Goal: Task Accomplishment & Management: Complete application form

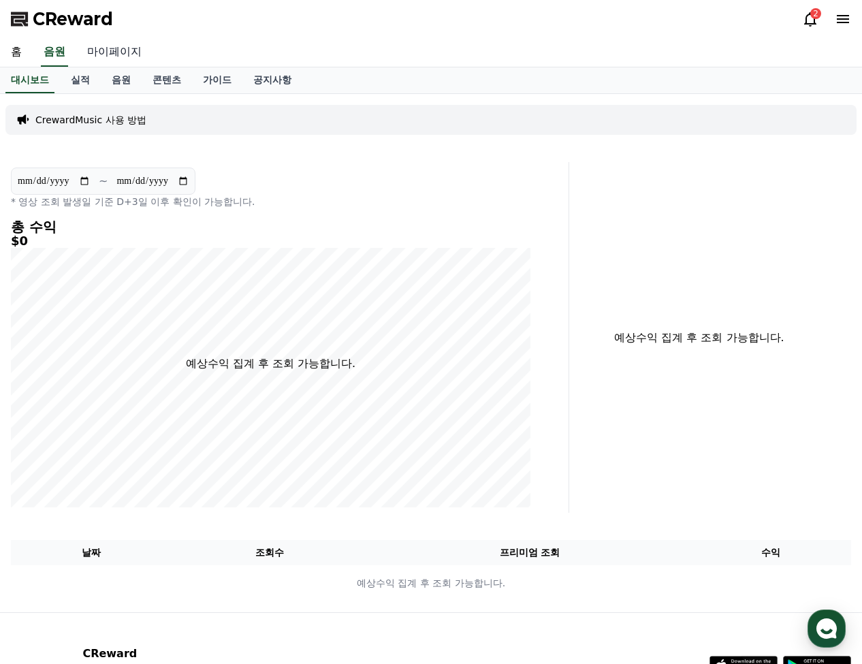
click at [133, 62] on link "마이페이지" at bounding box center [114, 52] width 76 height 29
select select "**********"
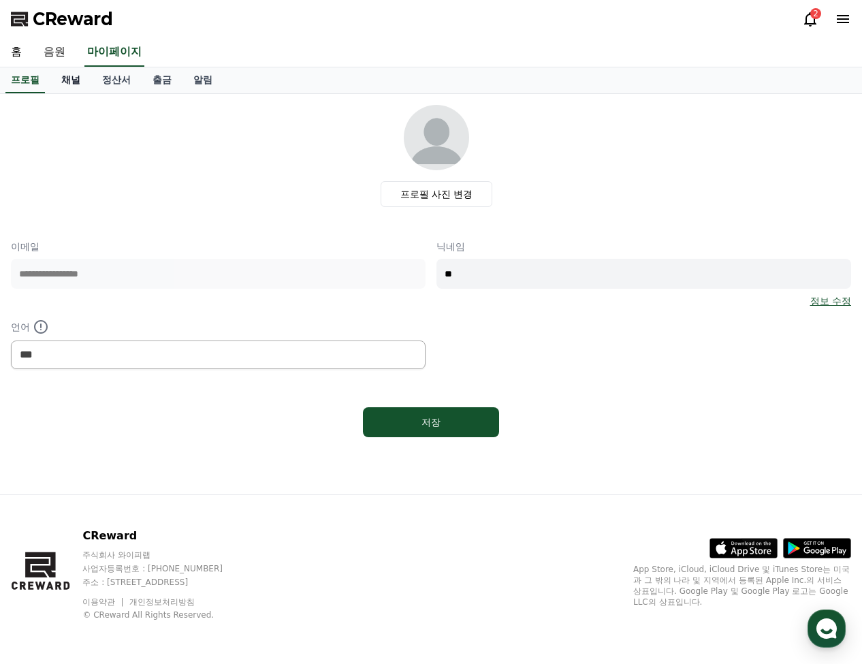
click at [58, 82] on link "채널" at bounding box center [70, 80] width 41 height 26
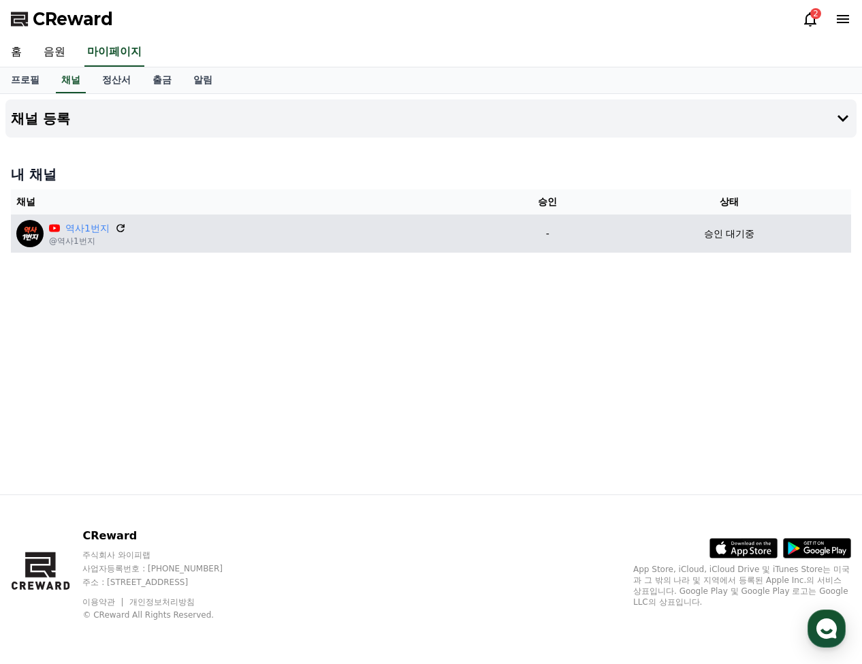
click at [123, 223] on icon at bounding box center [120, 228] width 12 height 12
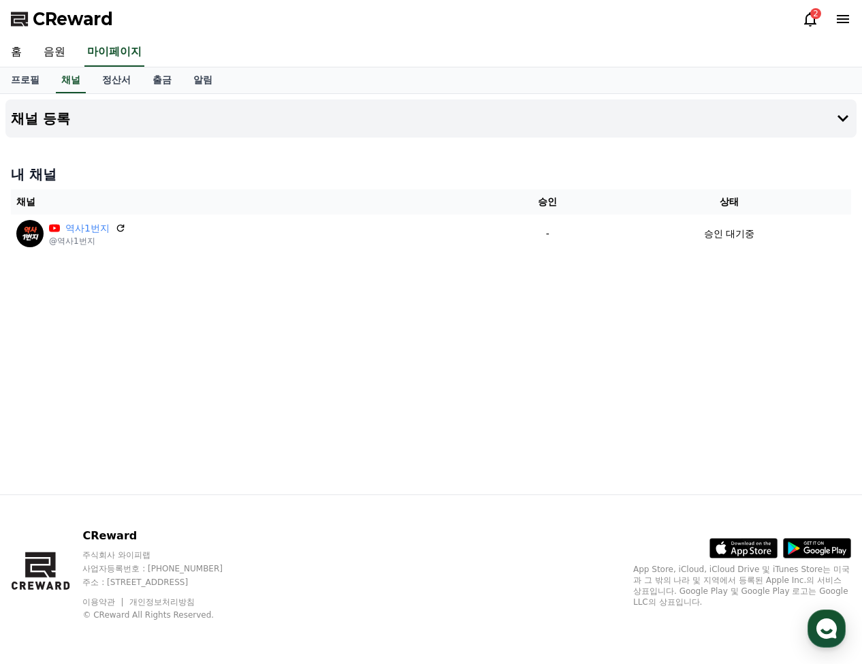
click at [304, 285] on div "채널 등록 내 채널 채널 승인 상태 역사1번지 @역사1번지 - 승인 대기중" at bounding box center [431, 294] width 862 height 400
click at [53, 123] on h4 "채널 등록" at bounding box center [40, 118] width 59 height 15
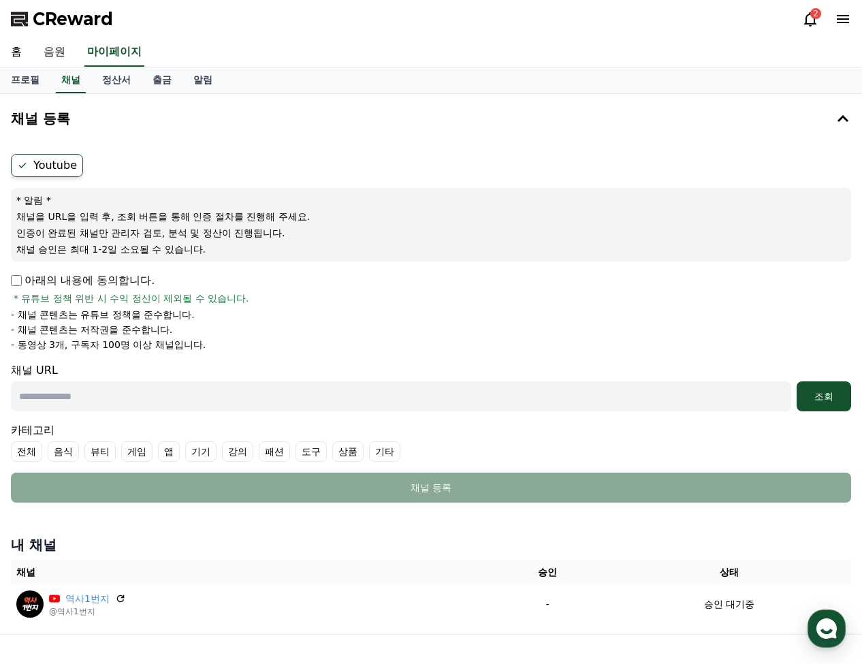
click at [45, 166] on label "Youtube" at bounding box center [47, 165] width 72 height 23
click at [249, 392] on input "text" at bounding box center [401, 396] width 781 height 30
paste input "**********"
type input "**********"
click at [822, 401] on div "조회" at bounding box center [824, 397] width 44 height 14
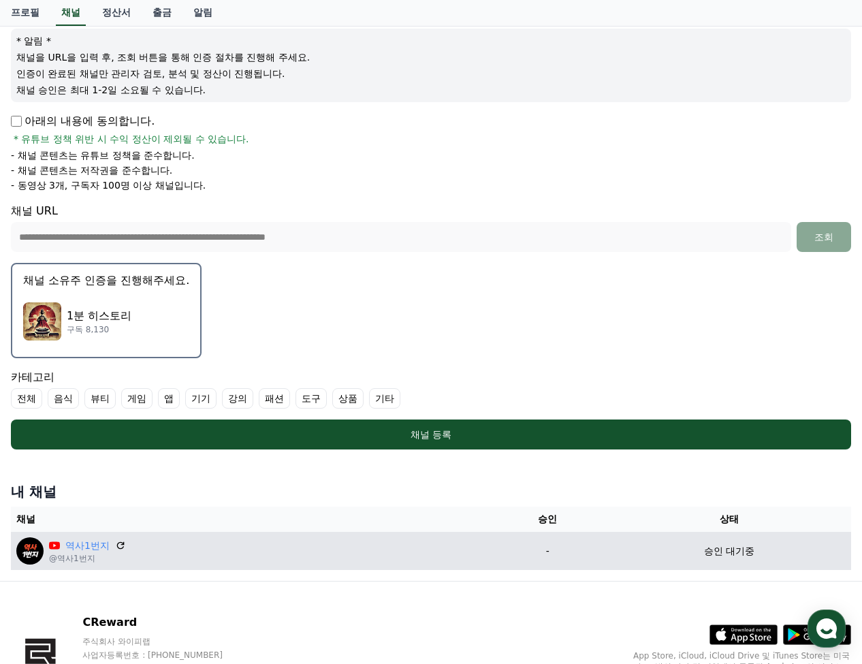
scroll to position [110, 0]
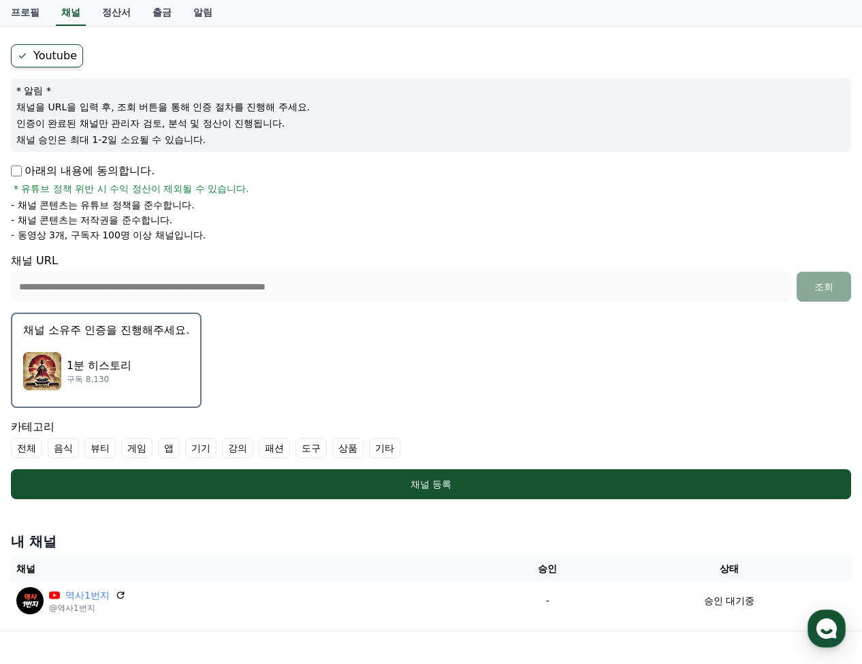
click at [133, 382] on div "1분 히스토리 구독 8,130" at bounding box center [106, 371] width 166 height 54
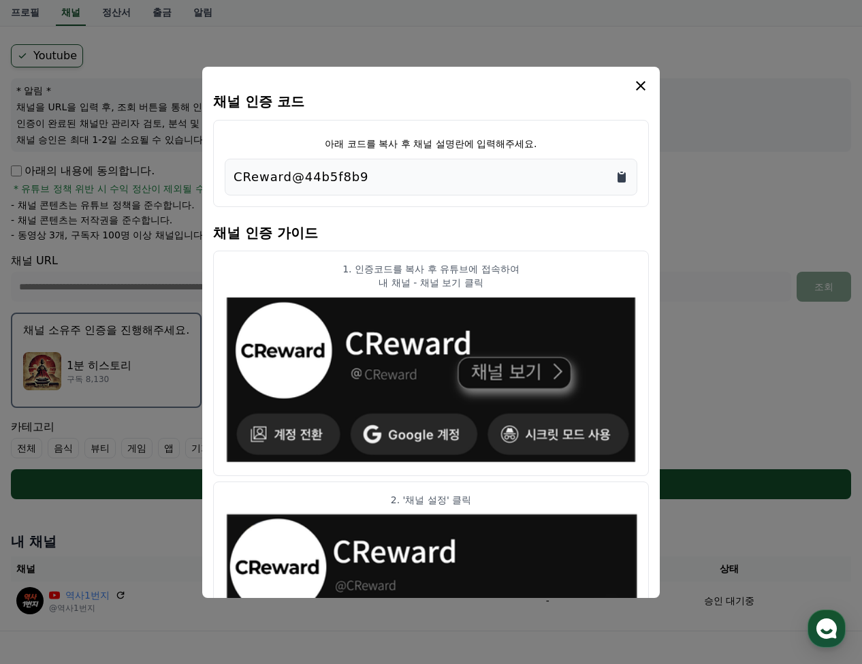
click at [624, 174] on icon "Copy to clipboard" at bounding box center [622, 177] width 8 height 10
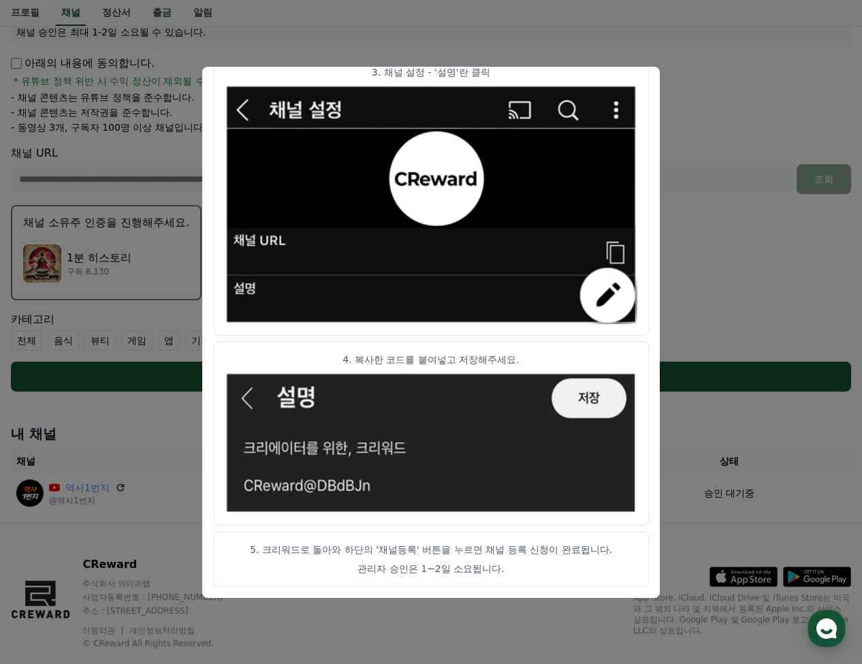
scroll to position [246, 0]
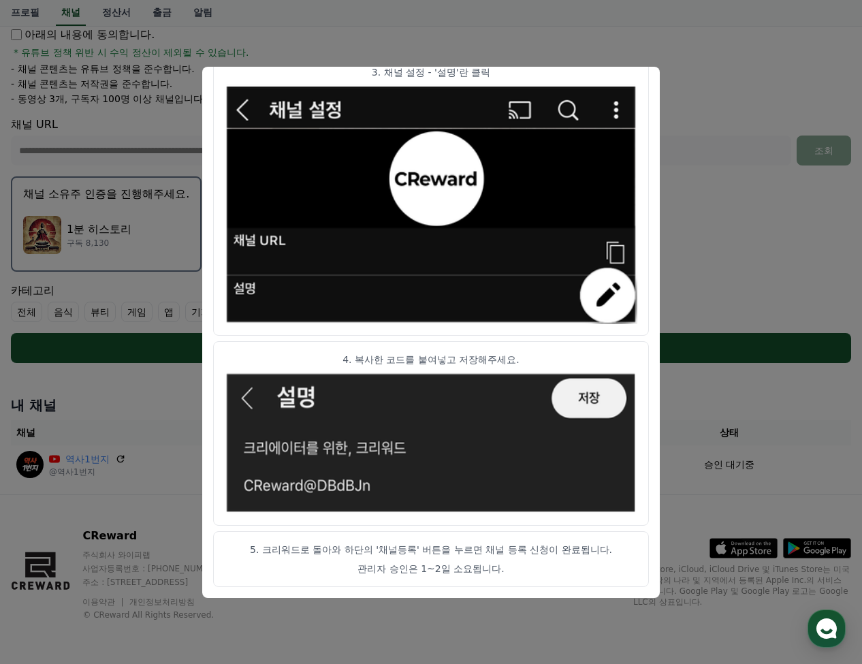
click at [704, 95] on button "close modal" at bounding box center [431, 332] width 862 height 664
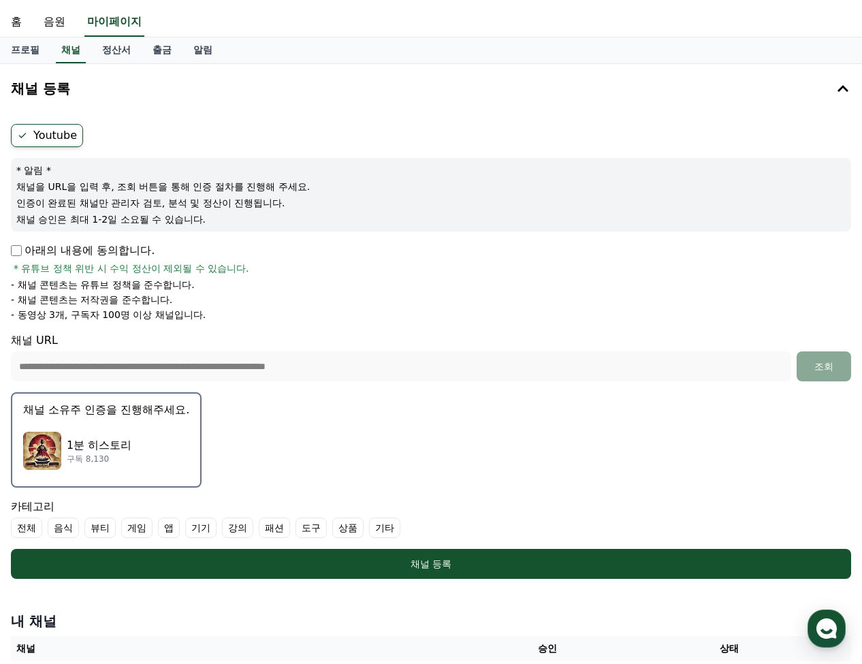
scroll to position [0, 0]
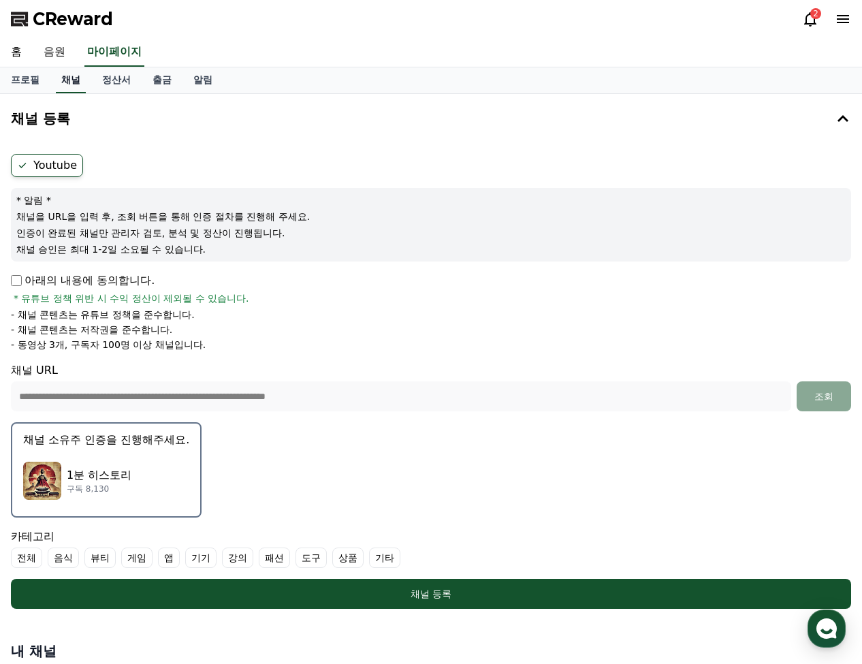
click at [78, 89] on link "채널" at bounding box center [71, 80] width 30 height 26
click at [16, 84] on link "프로필" at bounding box center [25, 80] width 50 height 26
select select "**********"
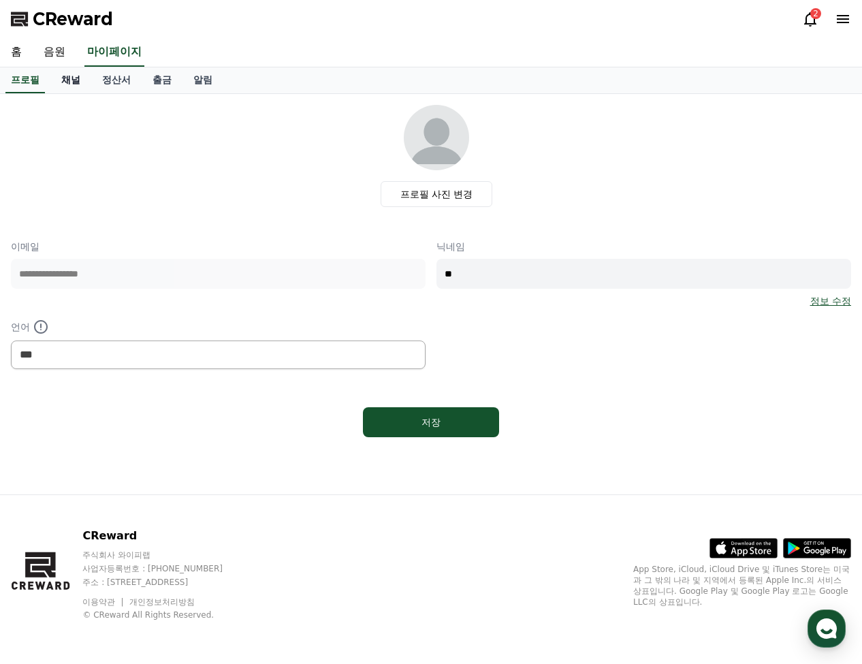
click at [69, 87] on link "채널" at bounding box center [70, 80] width 41 height 26
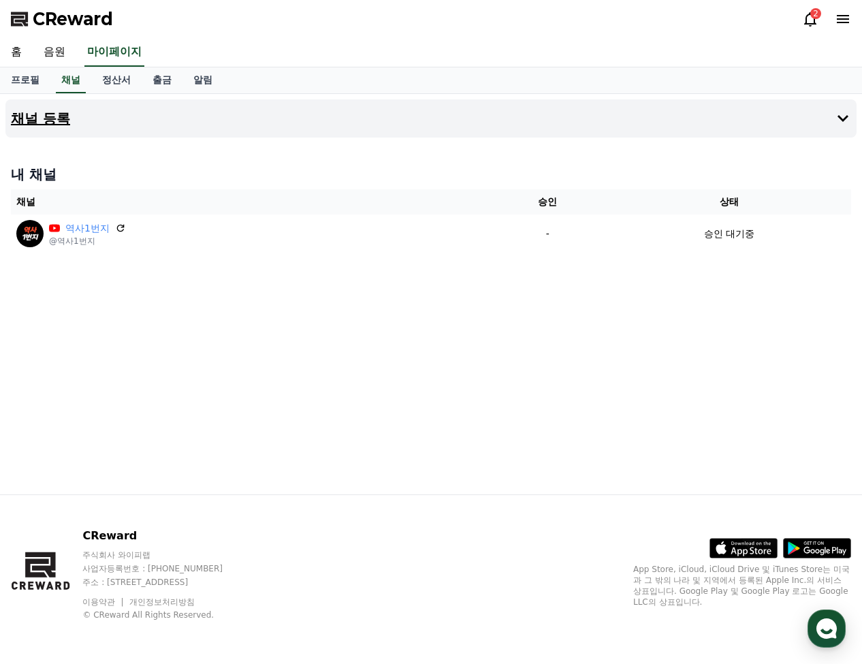
click at [348, 135] on button "채널 등록" at bounding box center [430, 118] width 851 height 38
click at [52, 124] on h4 "채널 등록" at bounding box center [40, 118] width 59 height 15
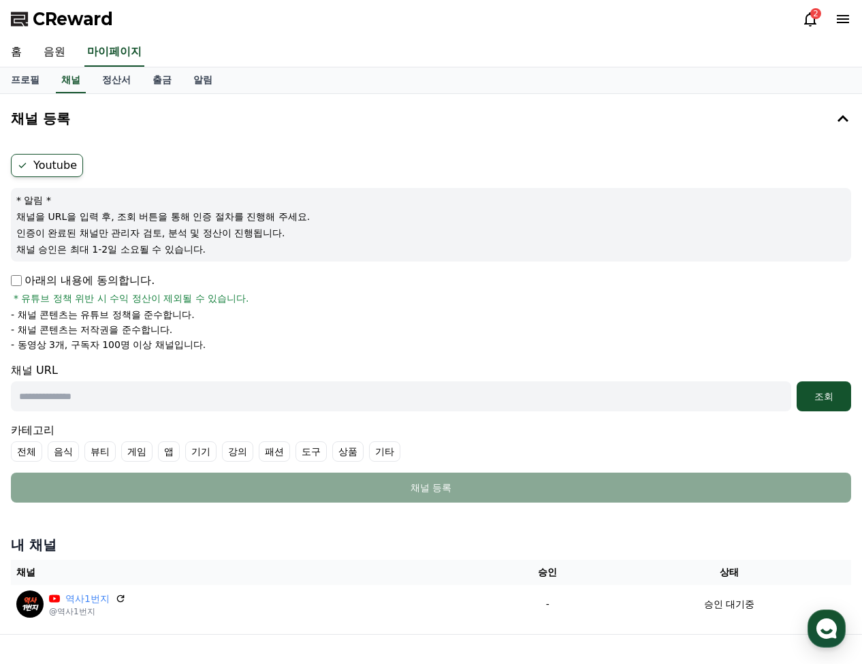
click at [242, 407] on input "text" at bounding box center [401, 396] width 781 height 30
click at [298, 407] on input "text" at bounding box center [401, 396] width 781 height 30
paste input "**********"
type input "**********"
click at [833, 400] on div "조회" at bounding box center [824, 397] width 44 height 14
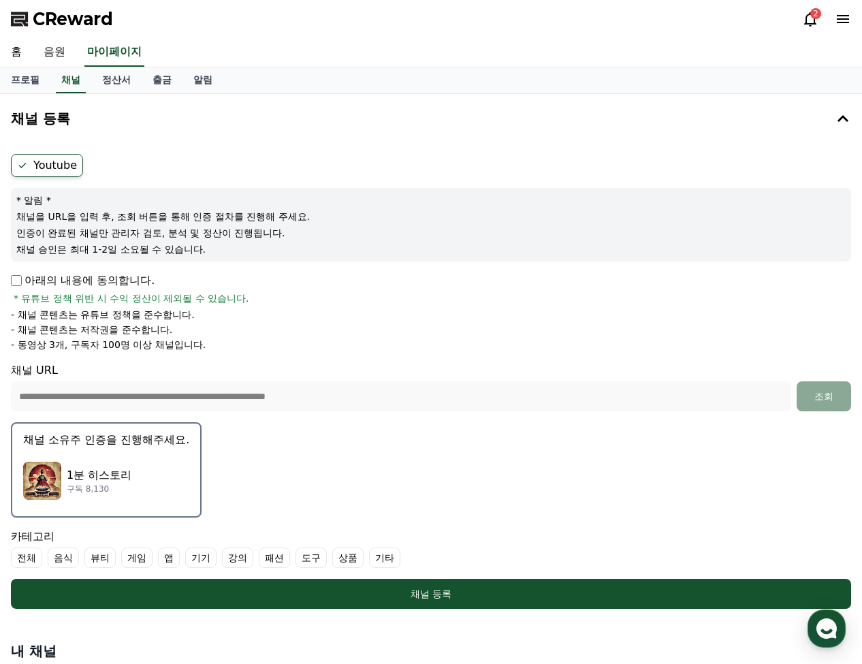
click at [159, 487] on div "1분 히스토리 구독 8,130" at bounding box center [106, 481] width 166 height 54
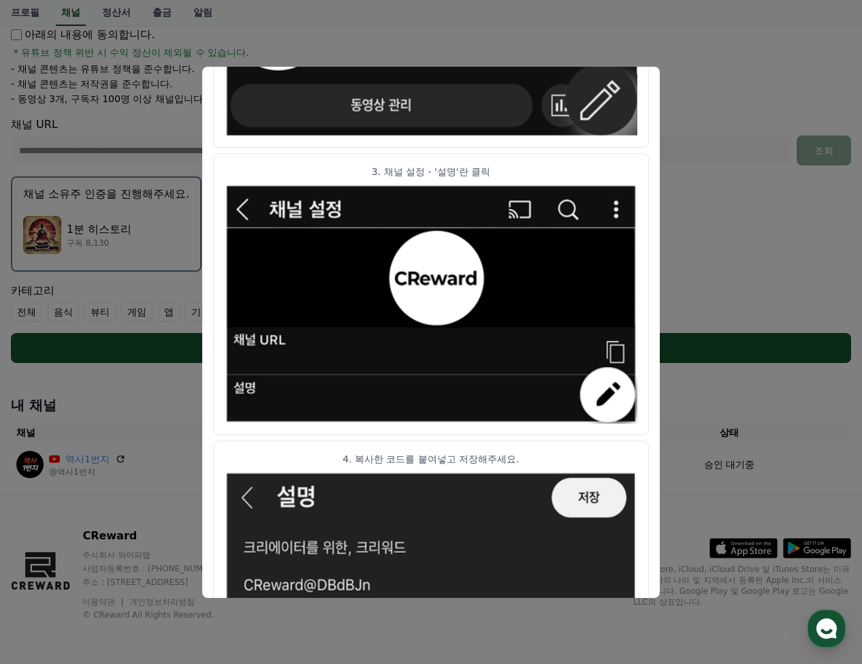
scroll to position [644, 0]
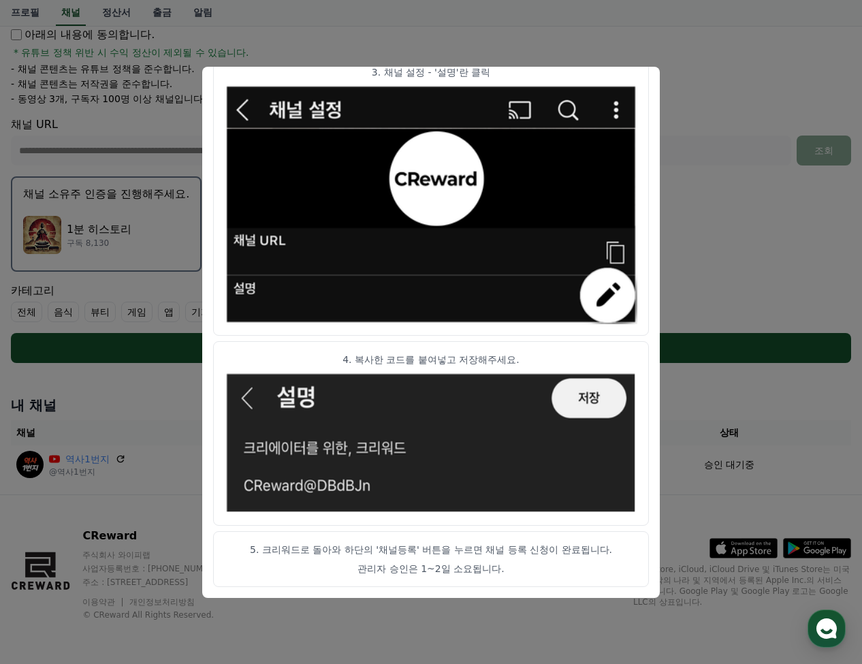
click at [590, 402] on img "modal" at bounding box center [431, 443] width 413 height 142
click at [486, 567] on p "관리자 승인은 1~2일 소요됩니다." at bounding box center [431, 569] width 413 height 14
click at [411, 536] on article "5. 크리워드로 돌아와 하단의 '채널등록' 버튼을 누르면 채널 등록 신청이 완료됩니다. 관리자 승인은 1~2일 소요됩니다." at bounding box center [431, 559] width 436 height 56
drag, startPoint x: 284, startPoint y: 554, endPoint x: 464, endPoint y: 552, distance: 179.8
click at [463, 552] on p "5. 크리워드로 돌아와 하단의 '채널등록' 버튼을 누르면 채널 등록 신청이 완료됩니다." at bounding box center [431, 550] width 413 height 14
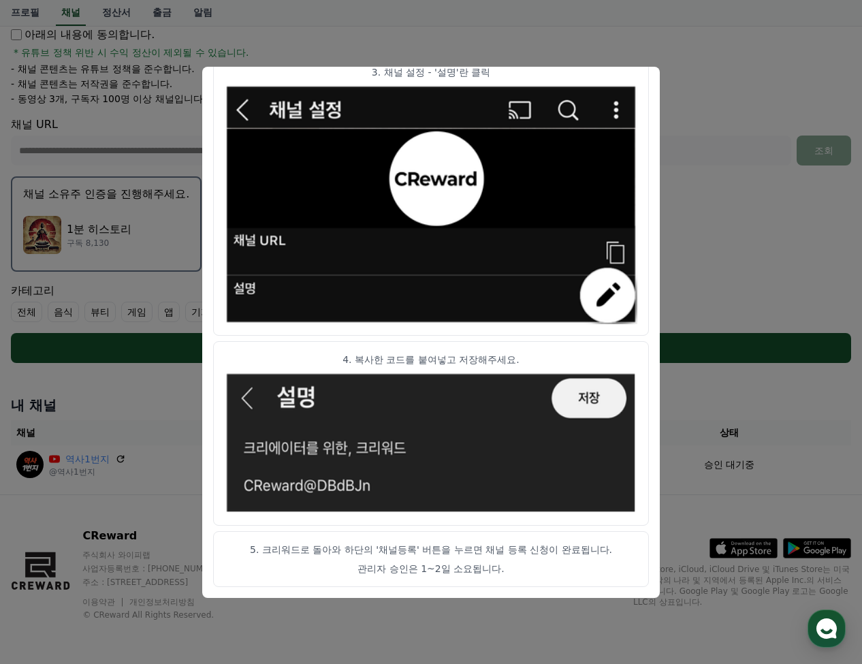
click at [464, 552] on p "5. 크리워드로 돌아와 하단의 '채널등록' 버튼을 누르면 채널 등록 신청이 완료됩니다." at bounding box center [431, 550] width 413 height 14
click at [362, 552] on p "5. 크리워드로 돌아와 하단의 '채널등록' 버튼을 누르면 채널 등록 신청이 완료됩니다." at bounding box center [431, 550] width 413 height 14
drag, startPoint x: 338, startPoint y: 552, endPoint x: 509, endPoint y: 555, distance: 170.3
click at [509, 555] on p "5. 크리워드로 돌아와 하단의 '채널등록' 버튼을 누르면 채널 등록 신청이 완료됩니다." at bounding box center [431, 550] width 413 height 14
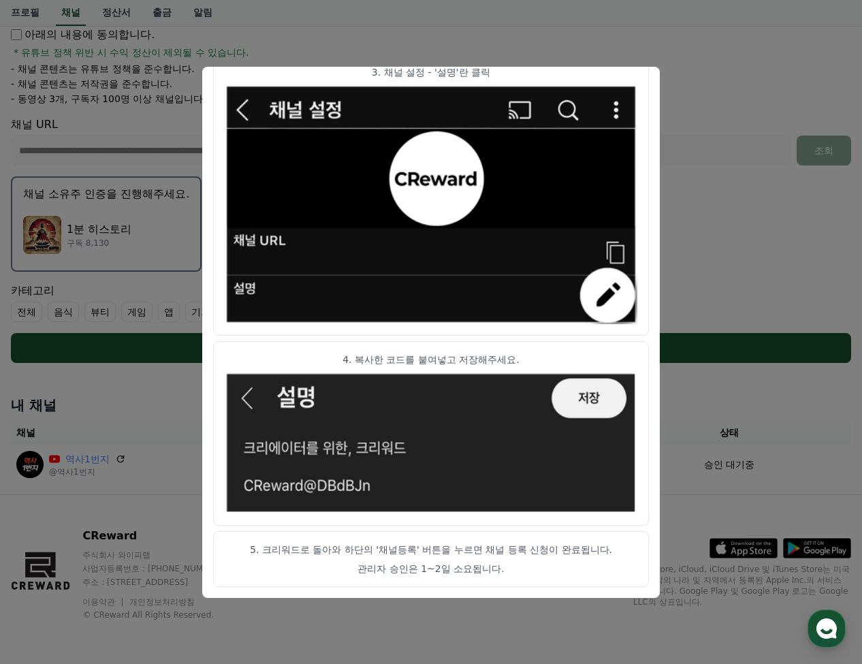
scroll to position [0, 0]
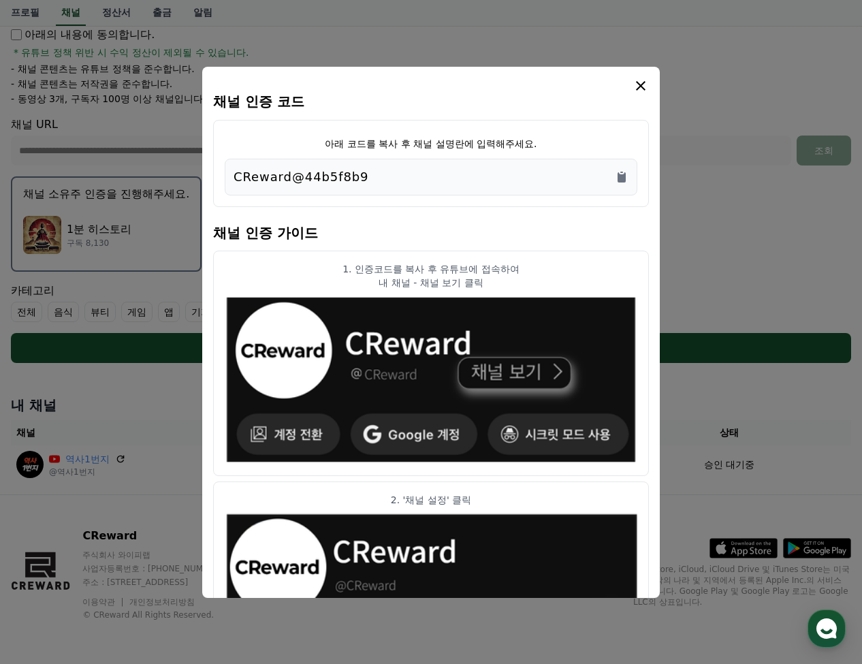
click at [439, 285] on p "내 채널 - 채널 보기 클릭" at bounding box center [431, 283] width 413 height 14
click at [360, 241] on h4 "채널 인증 가이드" at bounding box center [431, 231] width 436 height 38
click at [625, 174] on icon "Copy to clipboard" at bounding box center [622, 177] width 8 height 10
click at [503, 291] on article "1. 인증코드를 복사 후 유튜브에 접속하여 내 채널 - 채널 보기 클릭" at bounding box center [431, 364] width 436 height 226
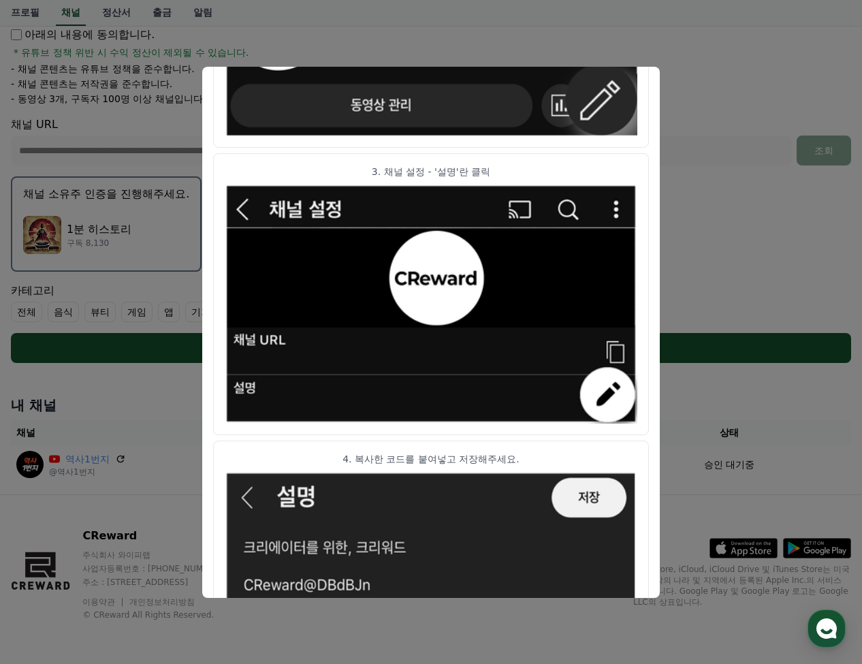
scroll to position [644, 0]
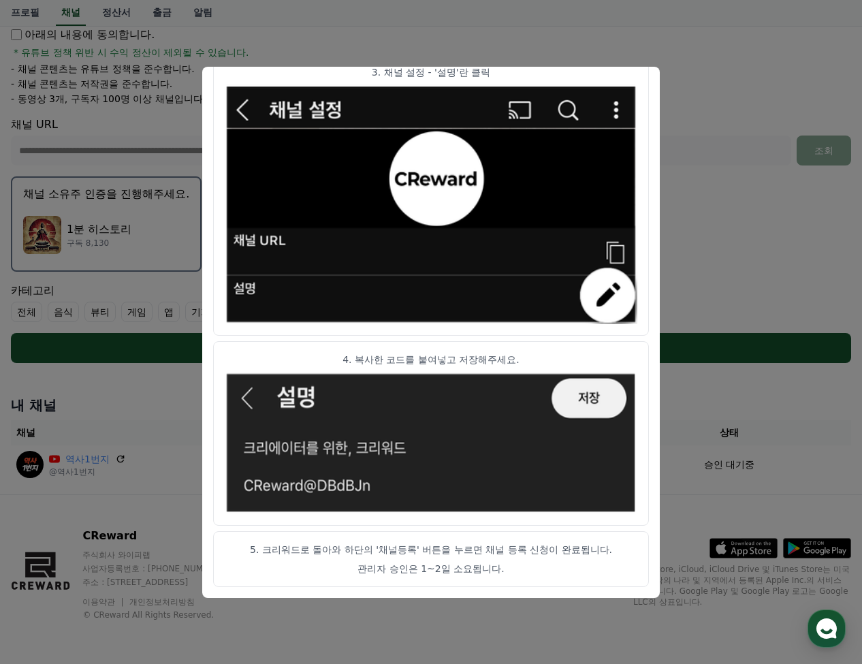
drag, startPoint x: 378, startPoint y: 508, endPoint x: 328, endPoint y: 507, distance: 50.4
click at [328, 507] on img "modal" at bounding box center [431, 443] width 413 height 142
drag, startPoint x: 275, startPoint y: 550, endPoint x: 322, endPoint y: 550, distance: 47.0
click at [322, 550] on p "5. 크리워드로 돌아와 하단의 '채널등록' 버튼을 누르면 채널 등록 신청이 완료됩니다." at bounding box center [431, 550] width 413 height 14
click at [319, 550] on p "5. 크리워드로 돌아와 하단의 '채널등록' 버튼을 누르면 채널 등록 신청이 완료됩니다." at bounding box center [431, 550] width 413 height 14
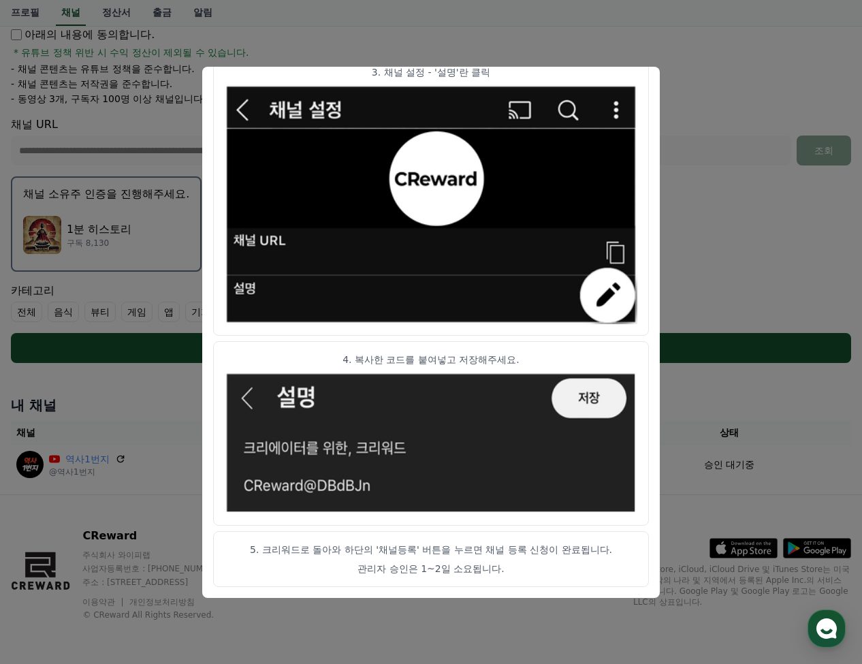
drag, startPoint x: 288, startPoint y: 552, endPoint x: 420, endPoint y: 551, distance: 131.4
click at [420, 551] on p "5. 크리워드로 돌아와 하단의 '채널등록' 버튼을 누르면 채널 등록 신청이 완료됩니다." at bounding box center [431, 550] width 413 height 14
drag, startPoint x: 462, startPoint y: 560, endPoint x: 508, endPoint y: 560, distance: 46.3
click at [508, 560] on article "5. 크리워드로 돌아와 하단의 '채널등록' 버튼을 누르면 채널 등록 신청이 완료됩니다. 관리자 승인은 1~2일 소요됩니다." at bounding box center [431, 559] width 436 height 56
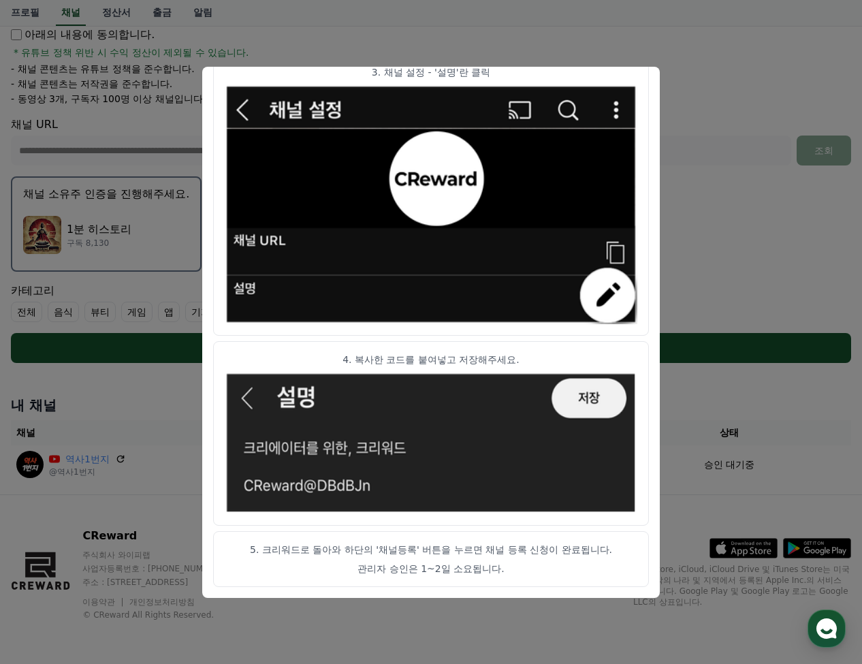
click at [439, 550] on p "5. 크리워드로 돌아와 하단의 '채널등록' 버튼을 누르면 채널 등록 신청이 완료됩니다." at bounding box center [431, 550] width 413 height 14
click at [612, 394] on img "modal" at bounding box center [431, 443] width 413 height 142
click at [464, 473] on img "modal" at bounding box center [431, 443] width 413 height 142
click at [448, 377] on img "modal" at bounding box center [431, 443] width 413 height 142
click at [460, 364] on p "4. 복사한 코드를 붙여넣고 저장해주세요." at bounding box center [431, 360] width 413 height 14
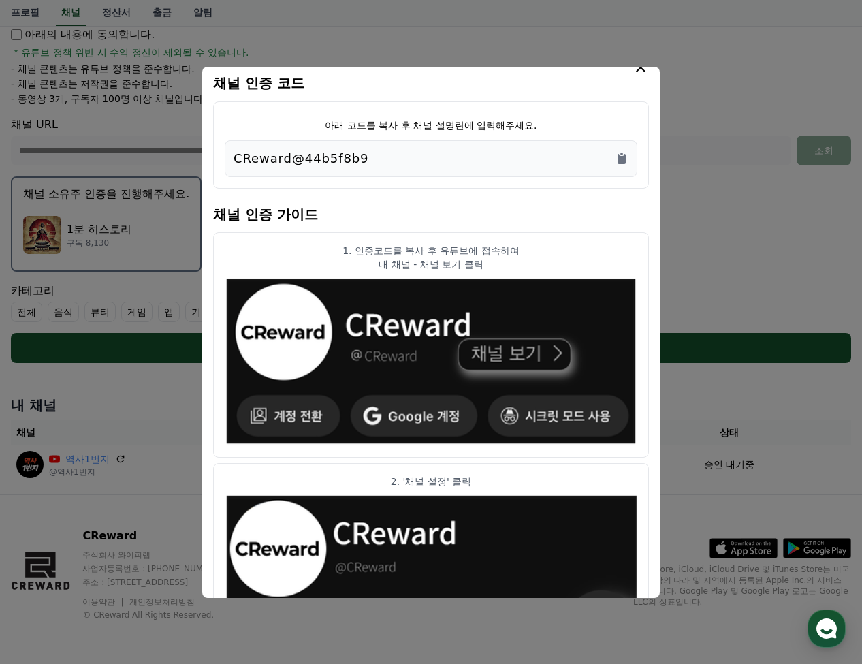
scroll to position [0, 0]
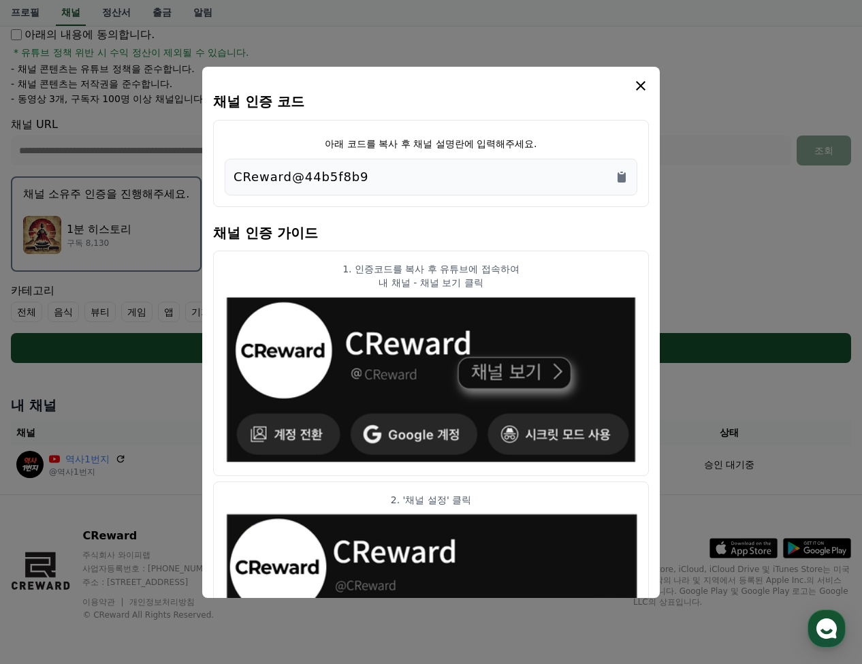
click at [642, 81] on icon "modal" at bounding box center [641, 86] width 16 height 16
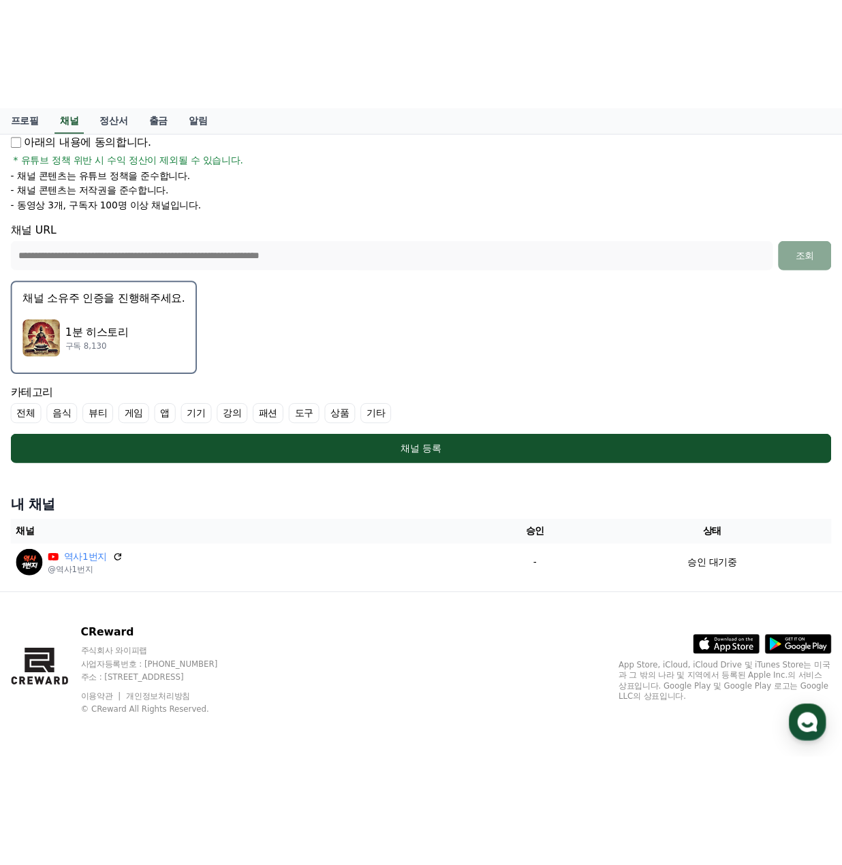
scroll to position [45, 0]
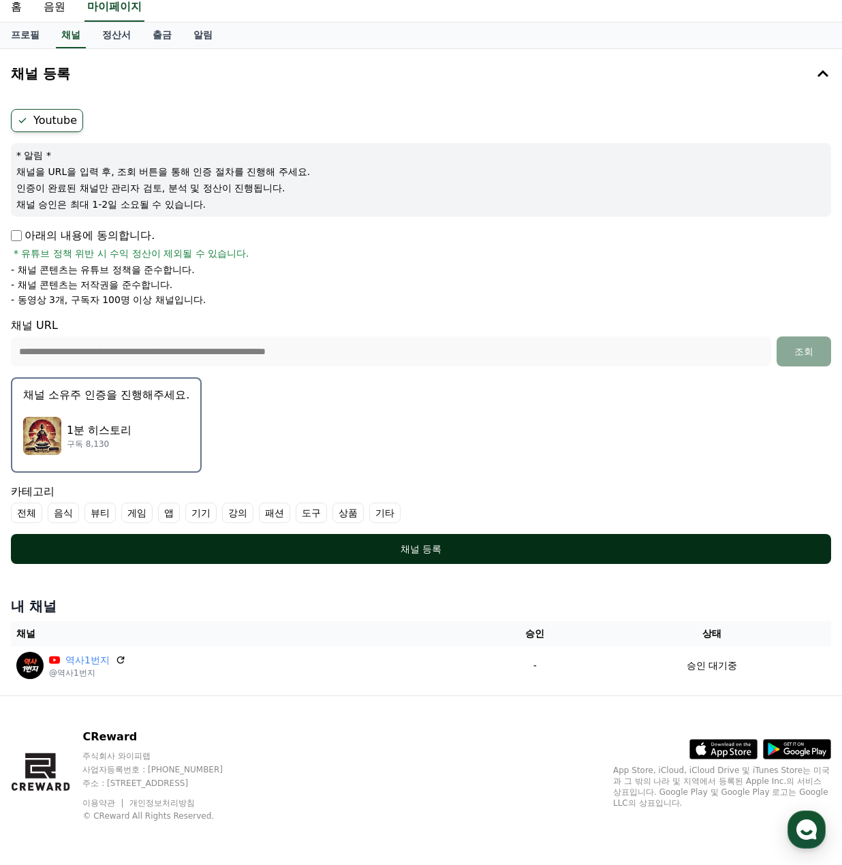
click at [441, 553] on div "채널 등록" at bounding box center [421, 549] width 766 height 14
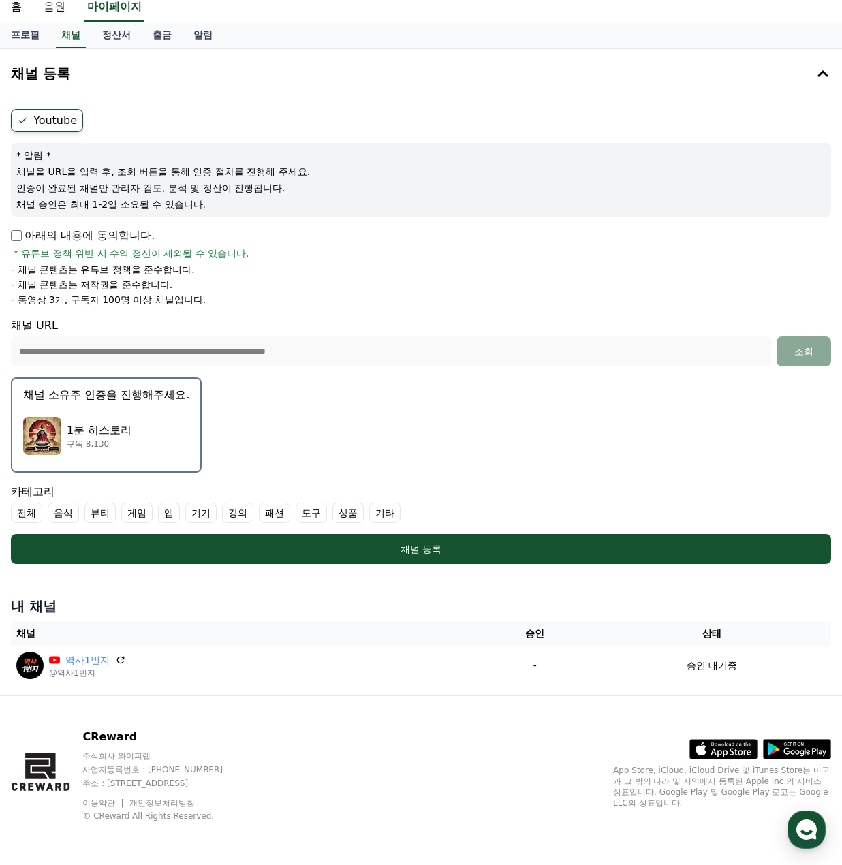
click at [383, 518] on label "기타" at bounding box center [384, 513] width 31 height 20
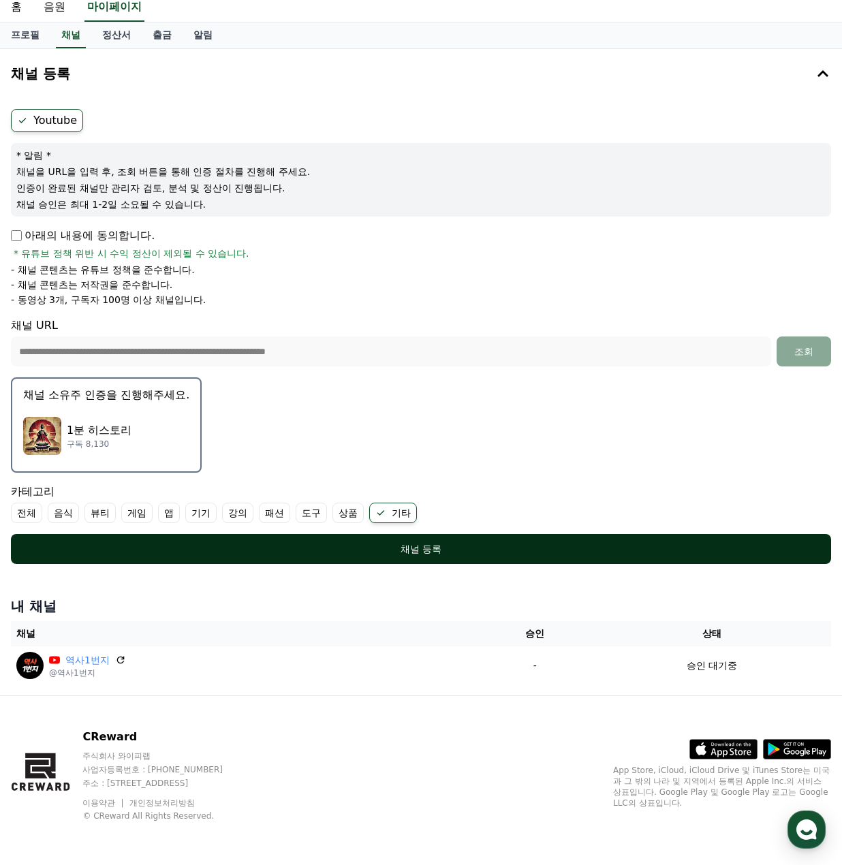
click at [322, 546] on div "채널 등록" at bounding box center [421, 549] width 766 height 14
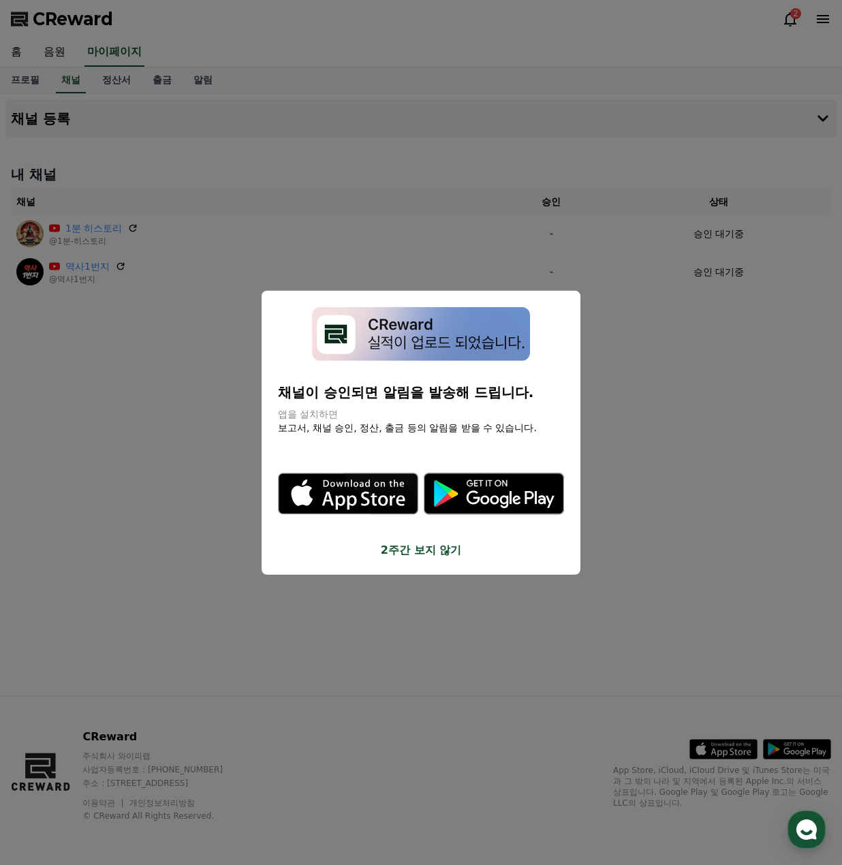
click at [648, 408] on button "close modal" at bounding box center [421, 432] width 842 height 865
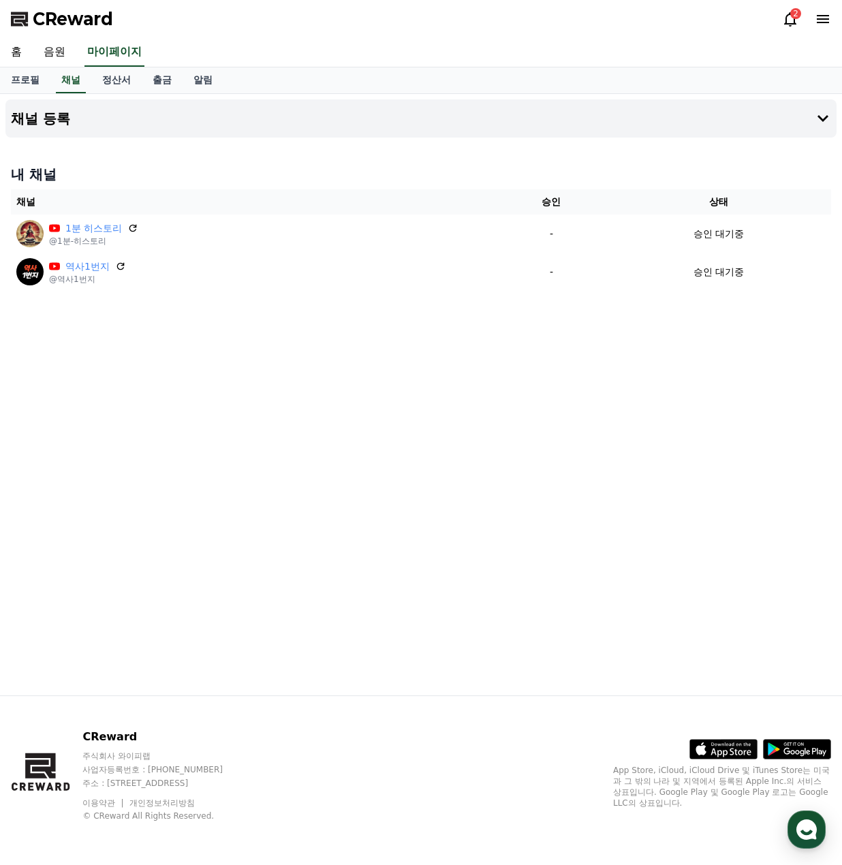
click at [556, 445] on div "채널 등록 내 채널 채널 승인 상태 1분 히스토리 @1분-히스토리 - 승인 대기중 역사1번지 @역사1번지 - 승인 대기중" at bounding box center [421, 394] width 842 height 601
click at [497, 479] on div "채널 등록 내 채널 채널 승인 상태 1분 히스토리 @1분-히스토리 - 승인 대기중 역사1번지 @역사1번지 - 승인 대기중" at bounding box center [421, 394] width 842 height 601
click at [16, 54] on link "홈" at bounding box center [16, 52] width 33 height 29
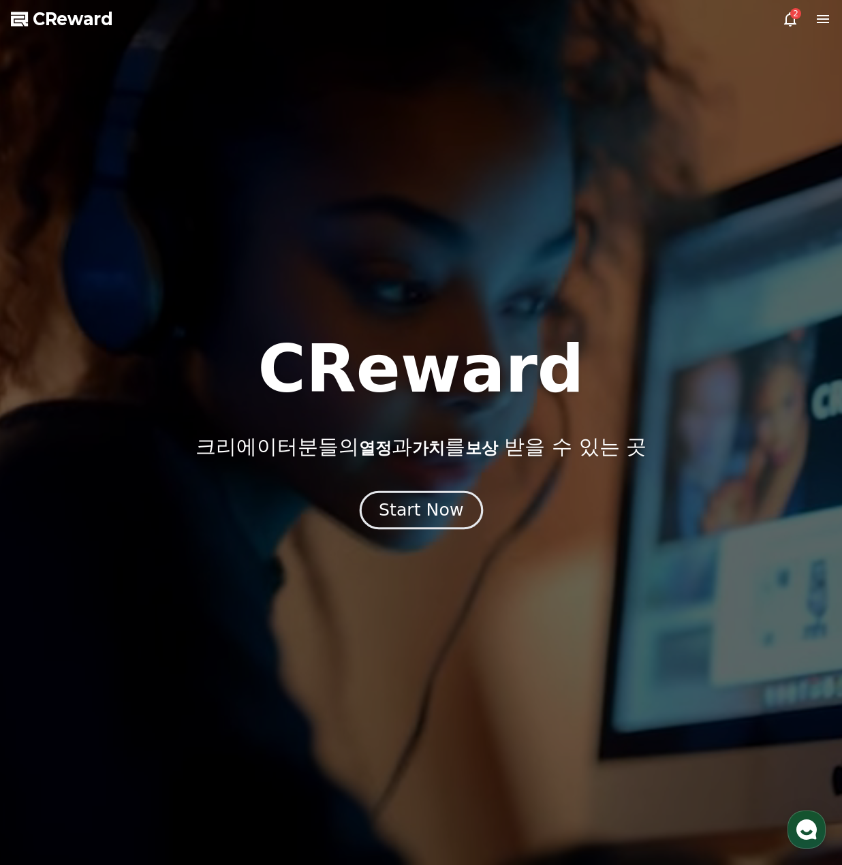
click at [422, 516] on div "Start Now" at bounding box center [421, 510] width 84 height 23
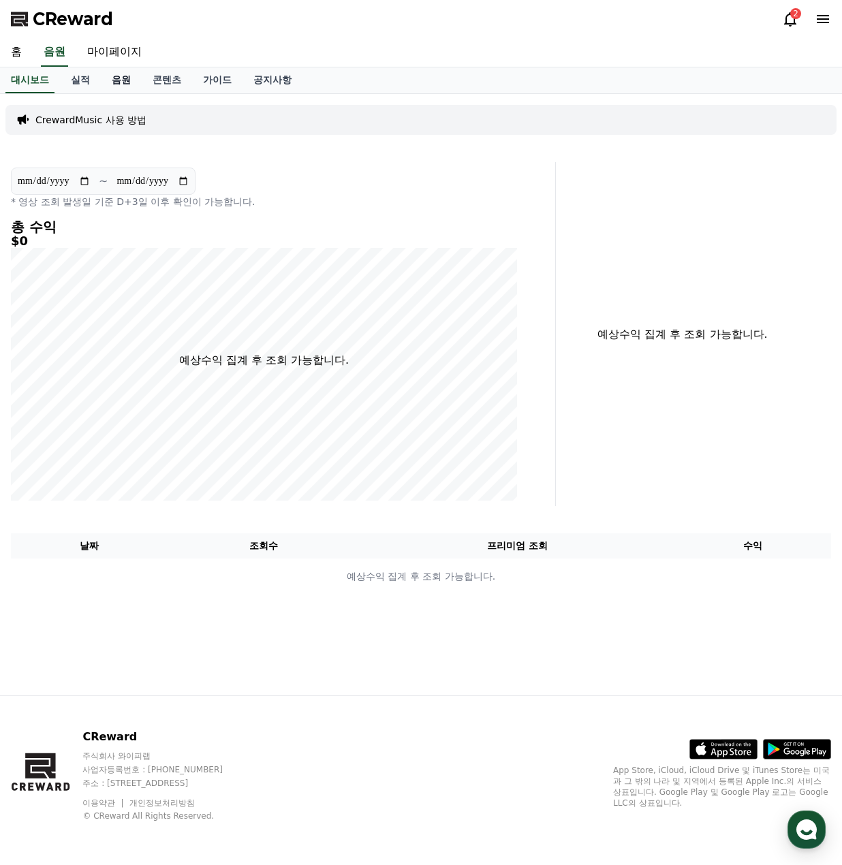
click at [120, 86] on link "음원" at bounding box center [121, 80] width 41 height 26
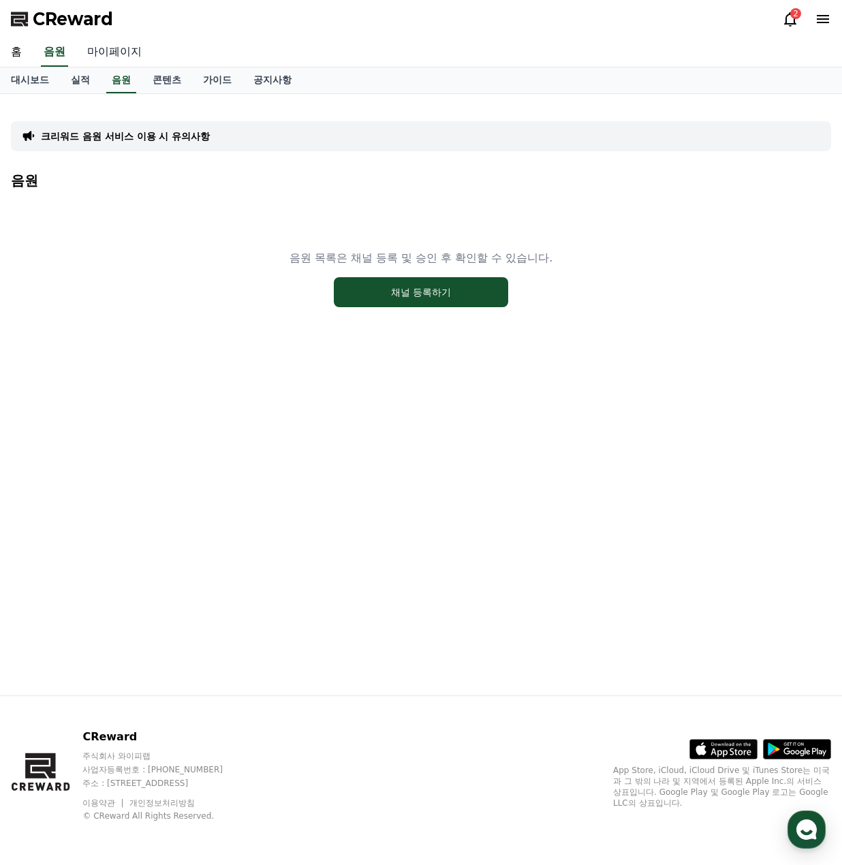
click at [117, 60] on link "마이페이지" at bounding box center [114, 52] width 76 height 29
select select "**********"
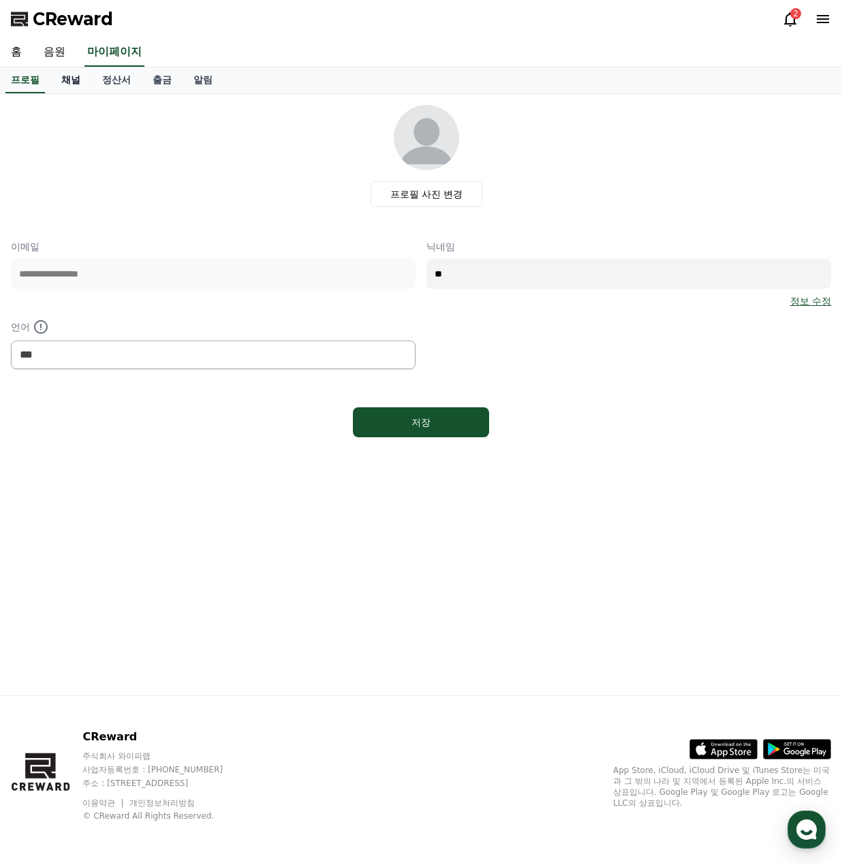
click at [65, 79] on link "채널" at bounding box center [70, 80] width 41 height 26
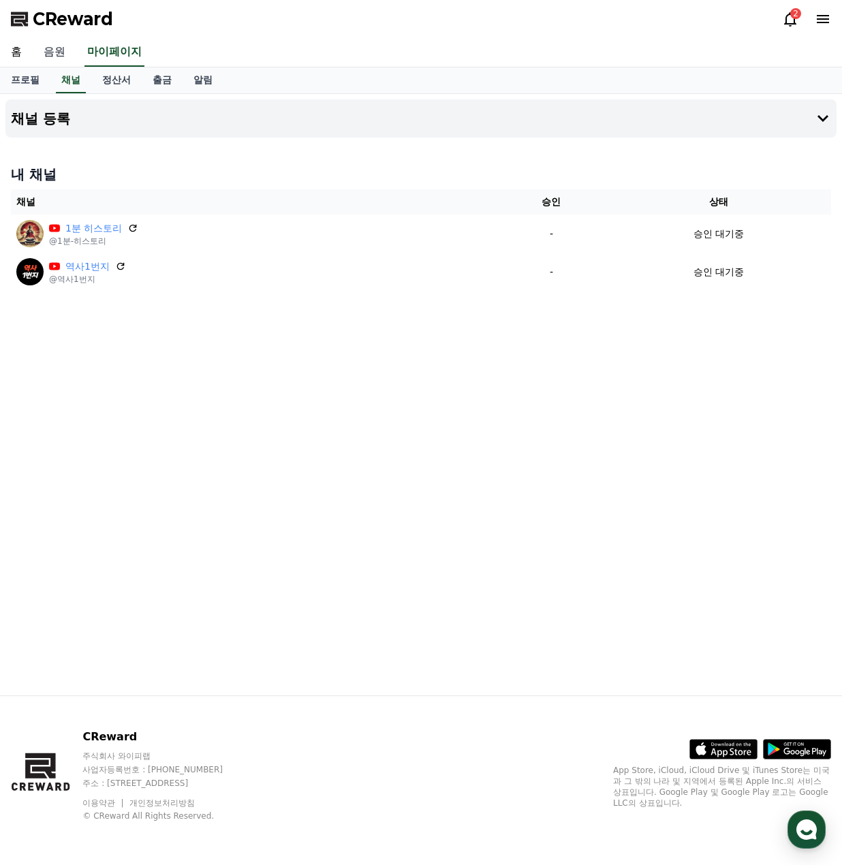
click at [69, 57] on link "음원" at bounding box center [55, 52] width 44 height 29
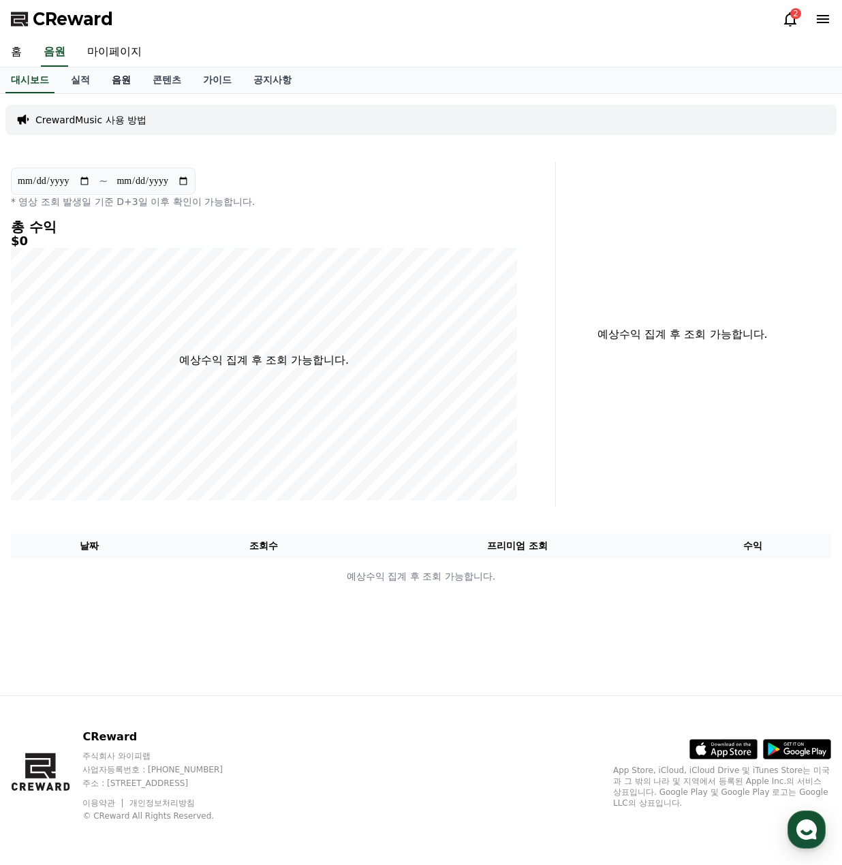
click at [141, 82] on link "음원" at bounding box center [121, 80] width 41 height 26
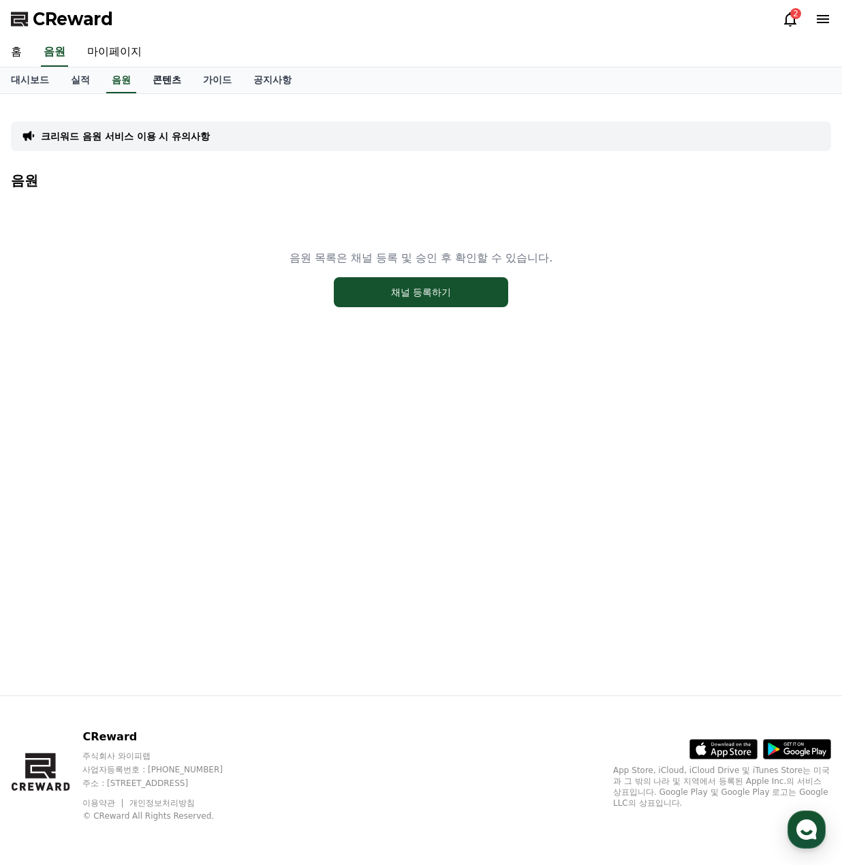
click at [165, 78] on link "콘텐츠" at bounding box center [167, 80] width 50 height 26
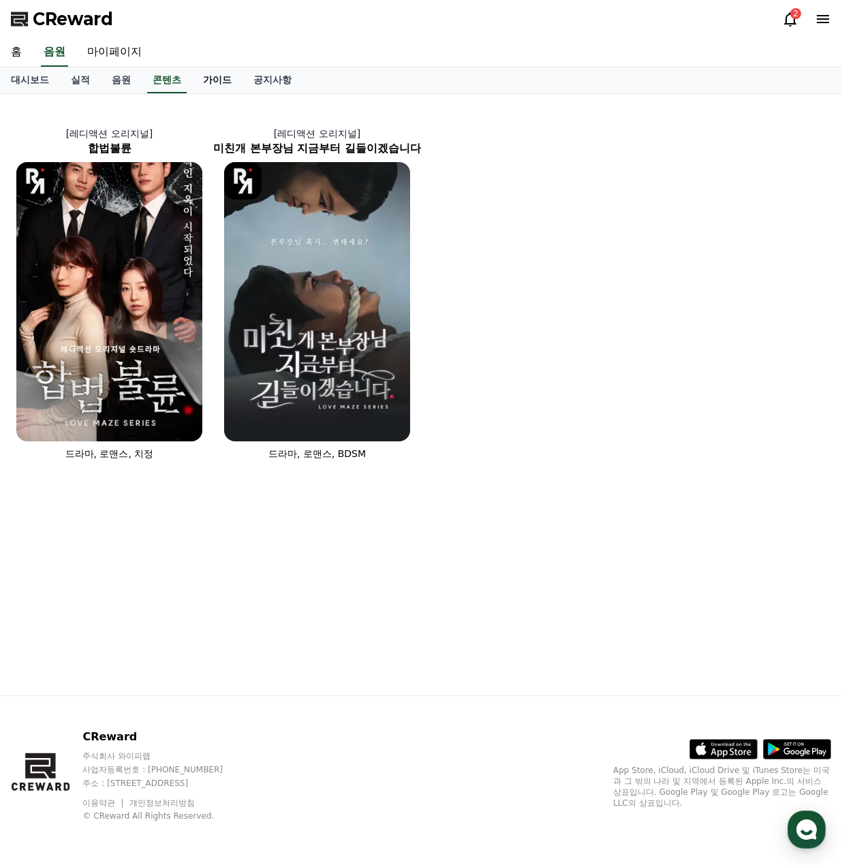
click at [208, 78] on link "가이드" at bounding box center [217, 80] width 50 height 26
